Goal: Transaction & Acquisition: Download file/media

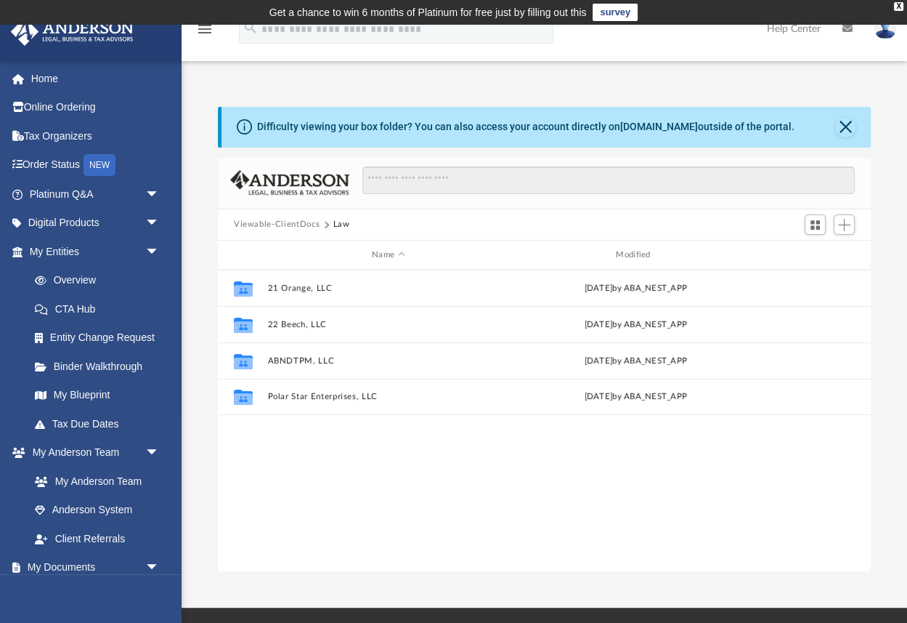
scroll to position [330, 653]
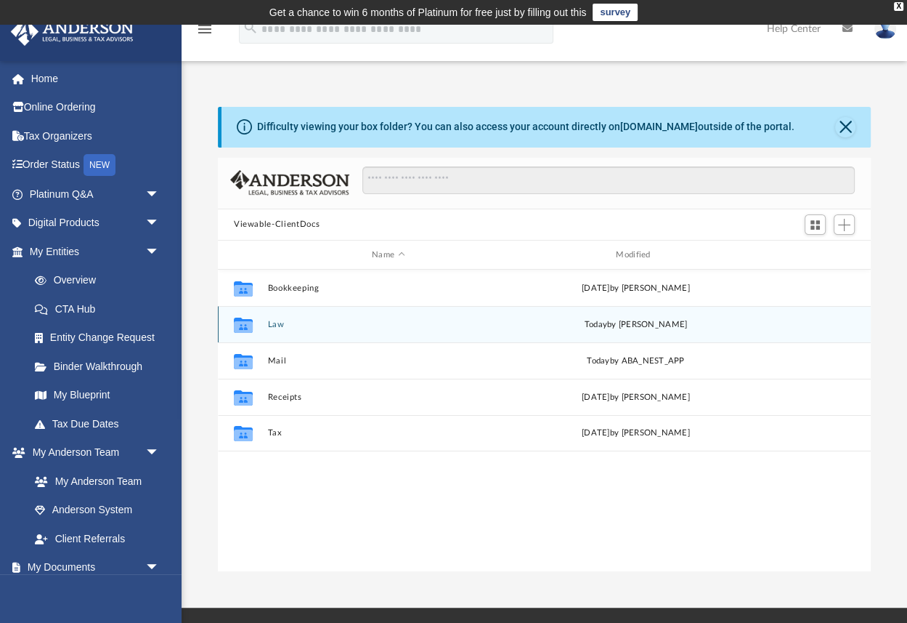
click at [279, 323] on button "Law" at bounding box center [387, 324] width 241 height 9
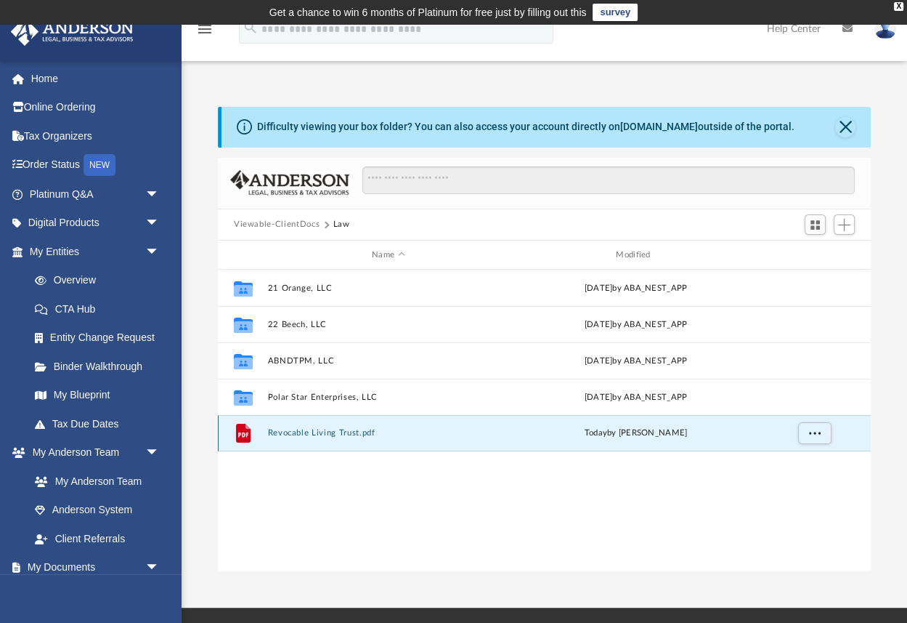
click at [325, 435] on button "Revocable Living Trust.pdf" at bounding box center [387, 433] width 241 height 9
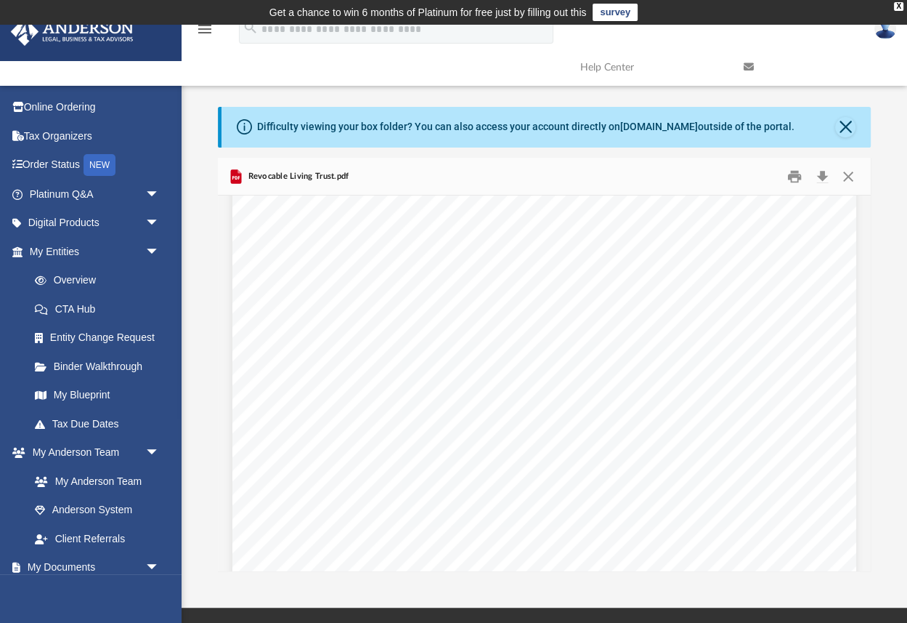
scroll to position [5988, 0]
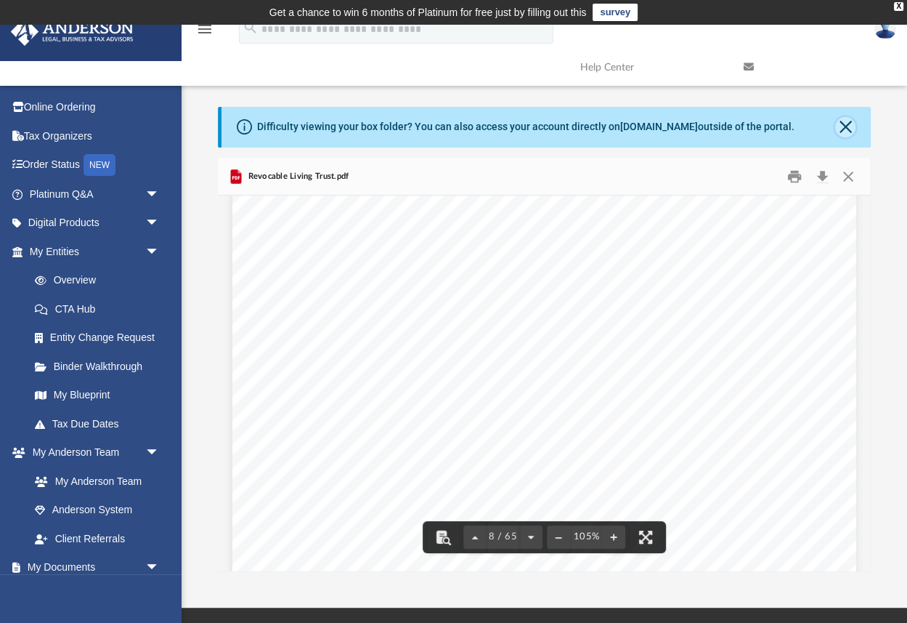
click at [846, 126] on button "Close" at bounding box center [845, 127] width 20 height 20
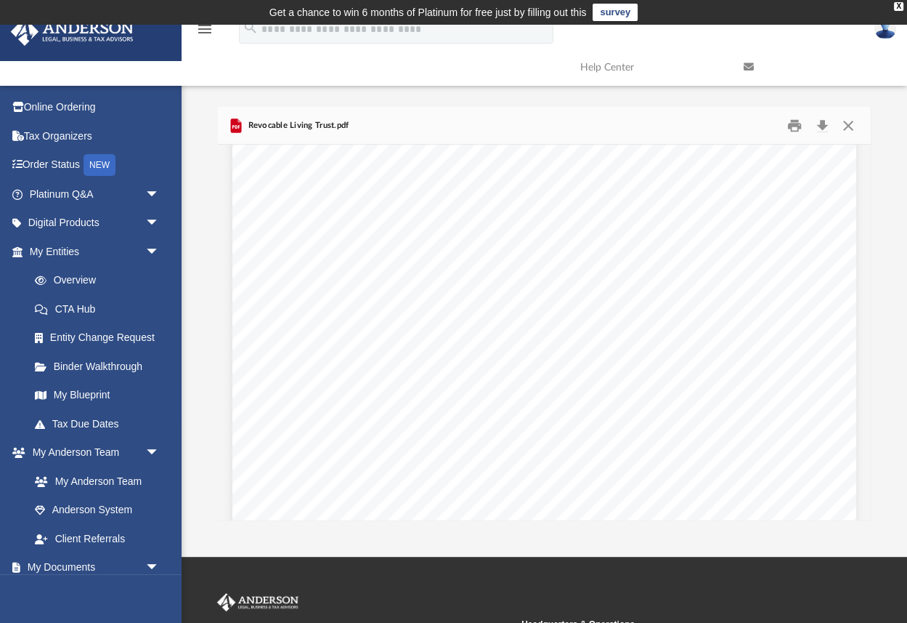
scroll to position [27661, 0]
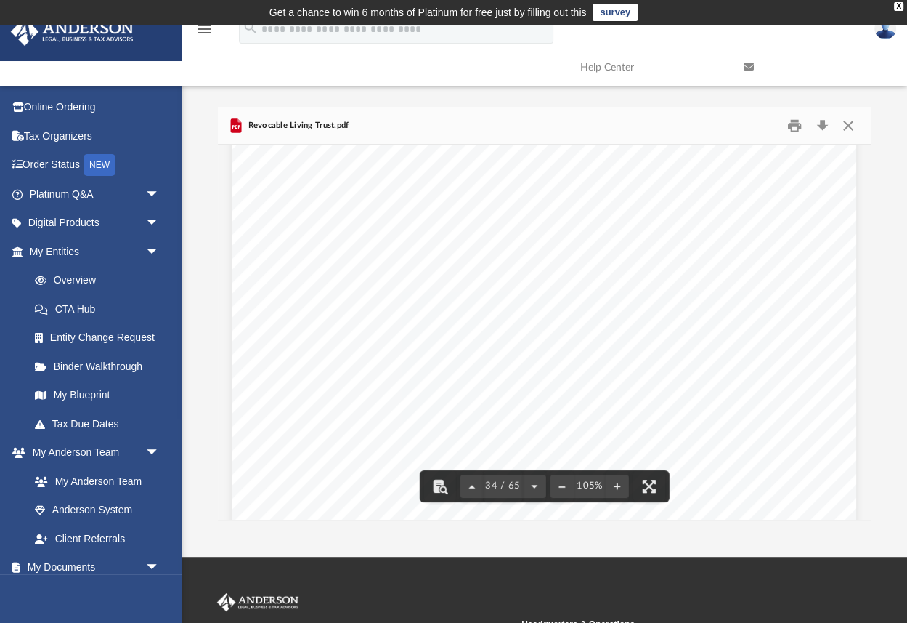
click at [328, 190] on div at bounding box center [544, 190] width 653 height 1
click at [822, 125] on button "Download" at bounding box center [822, 125] width 26 height 23
